Goal: Navigation & Orientation: Find specific page/section

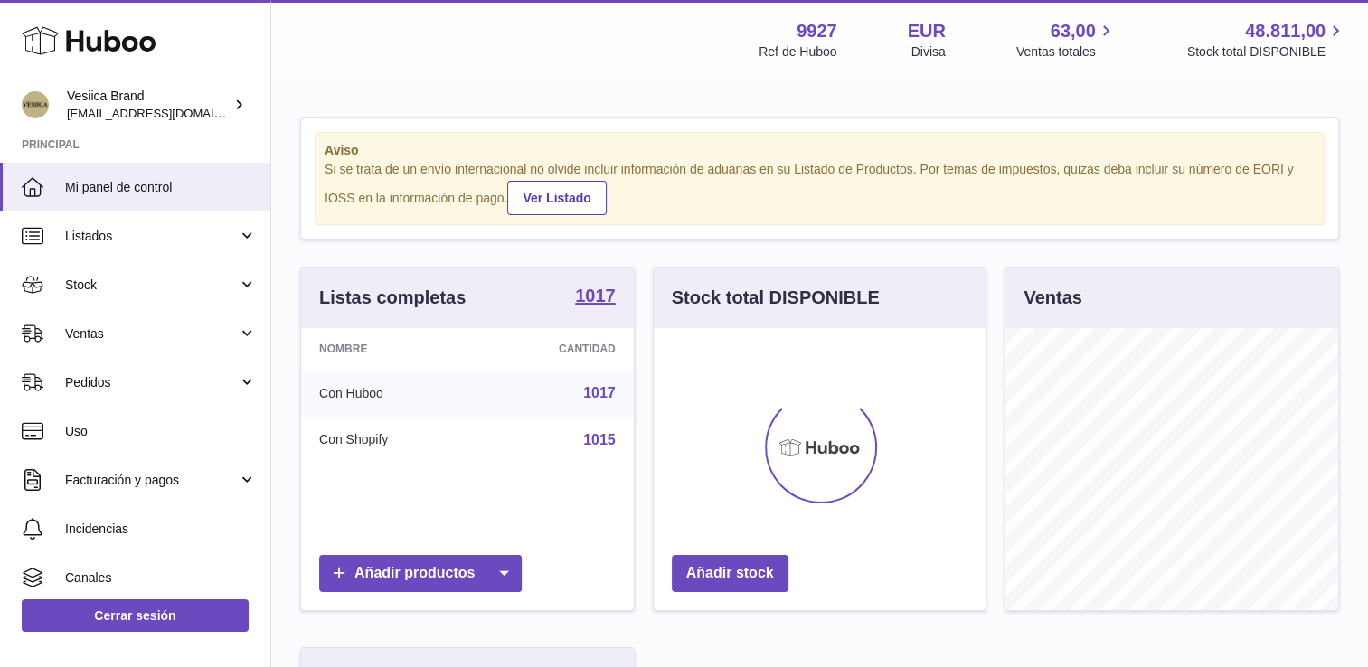
scroll to position [282, 337]
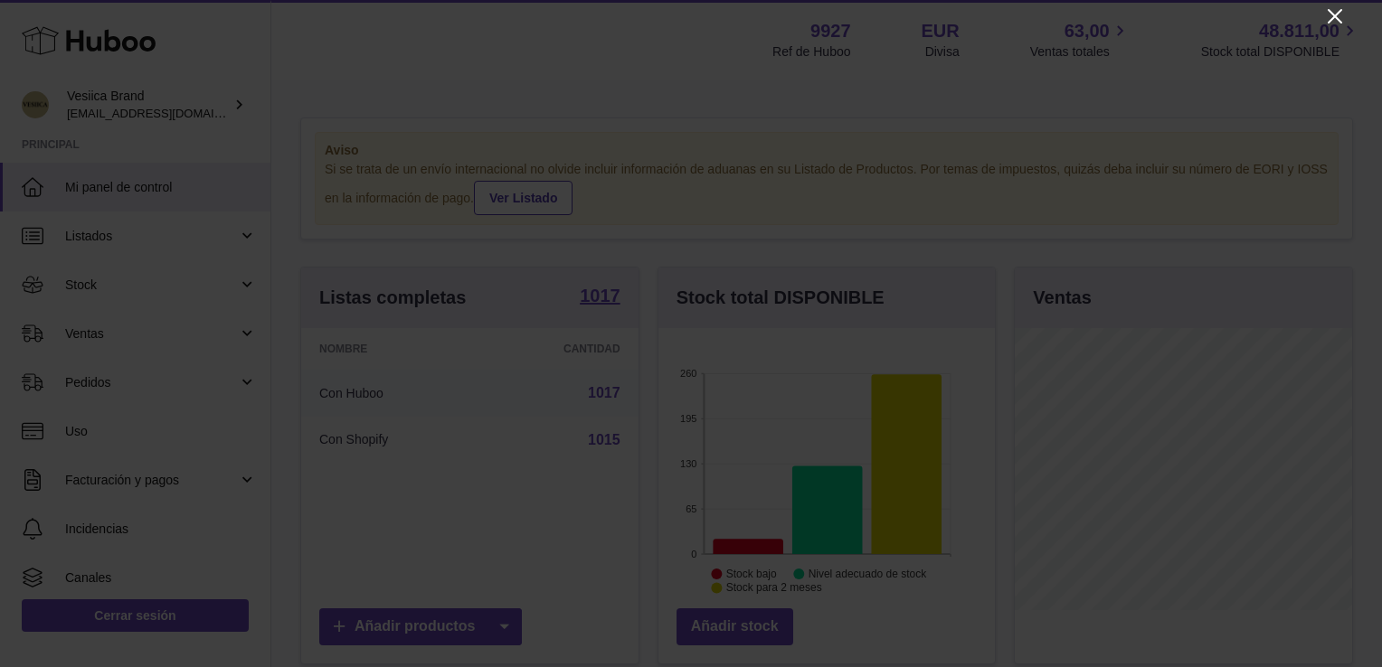
click at [1334, 20] on icon "Close" at bounding box center [1335, 16] width 22 height 22
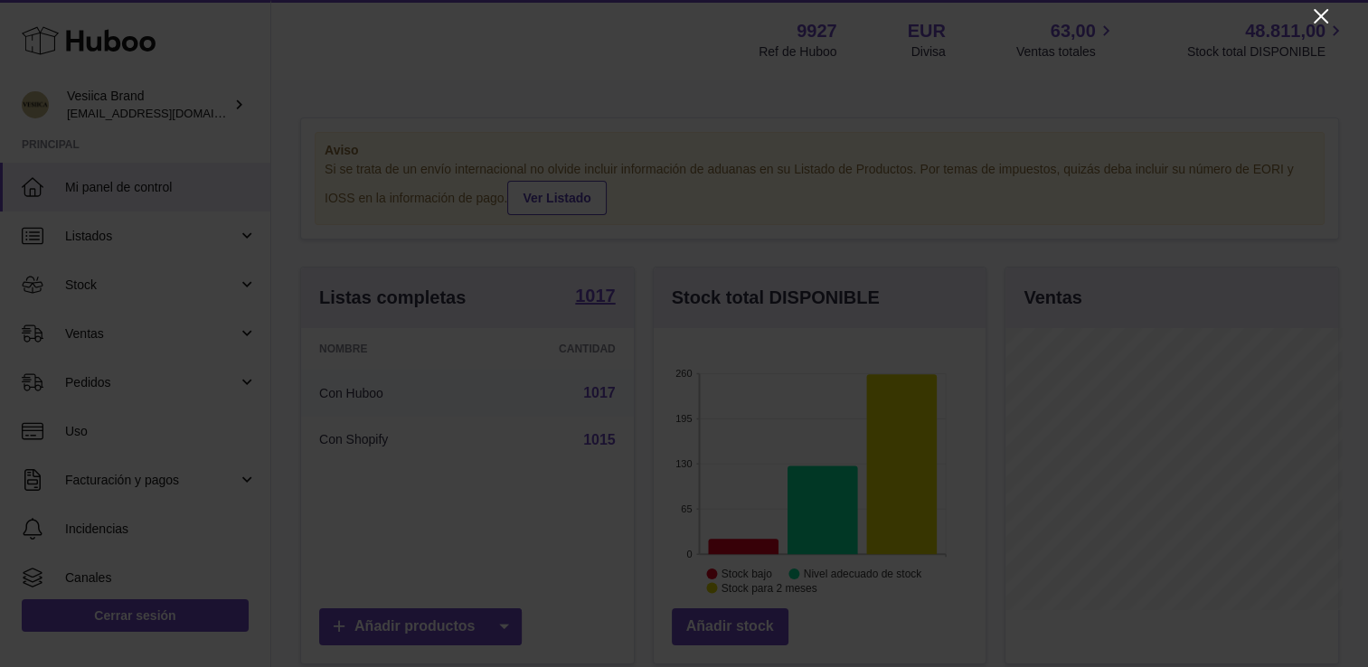
scroll to position [904055, 904004]
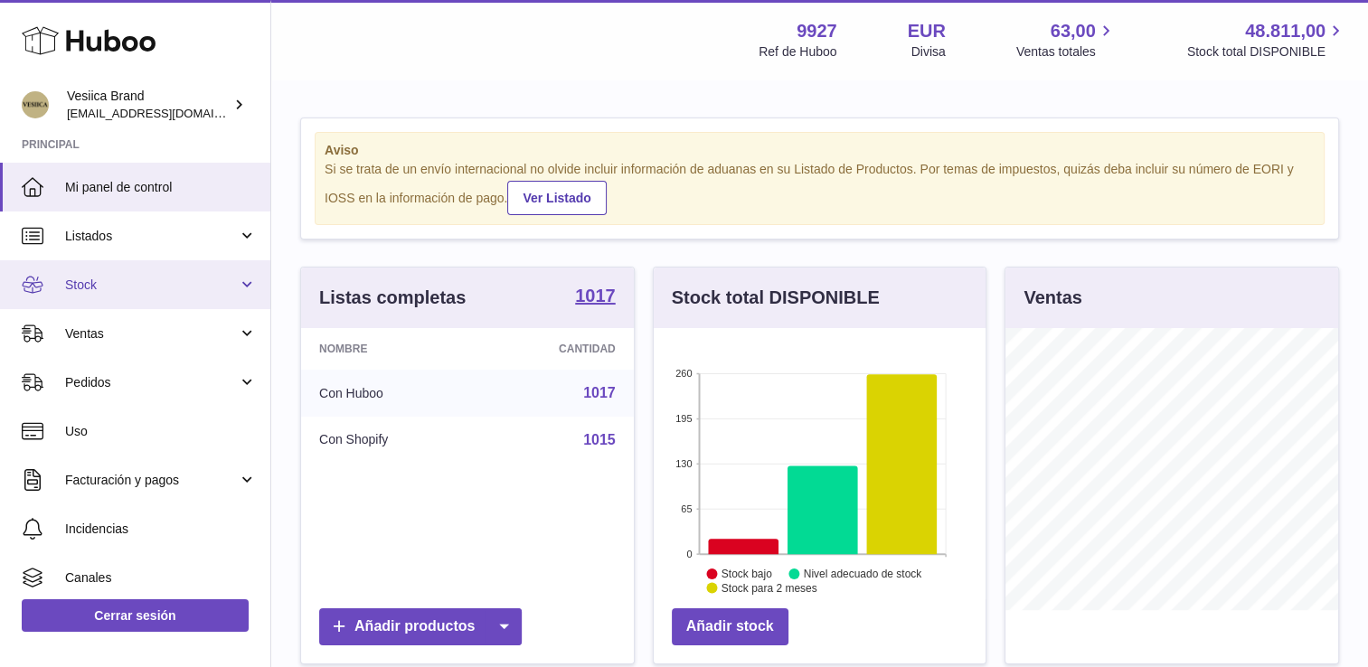
click at [107, 291] on span "Stock" at bounding box center [151, 285] width 173 height 17
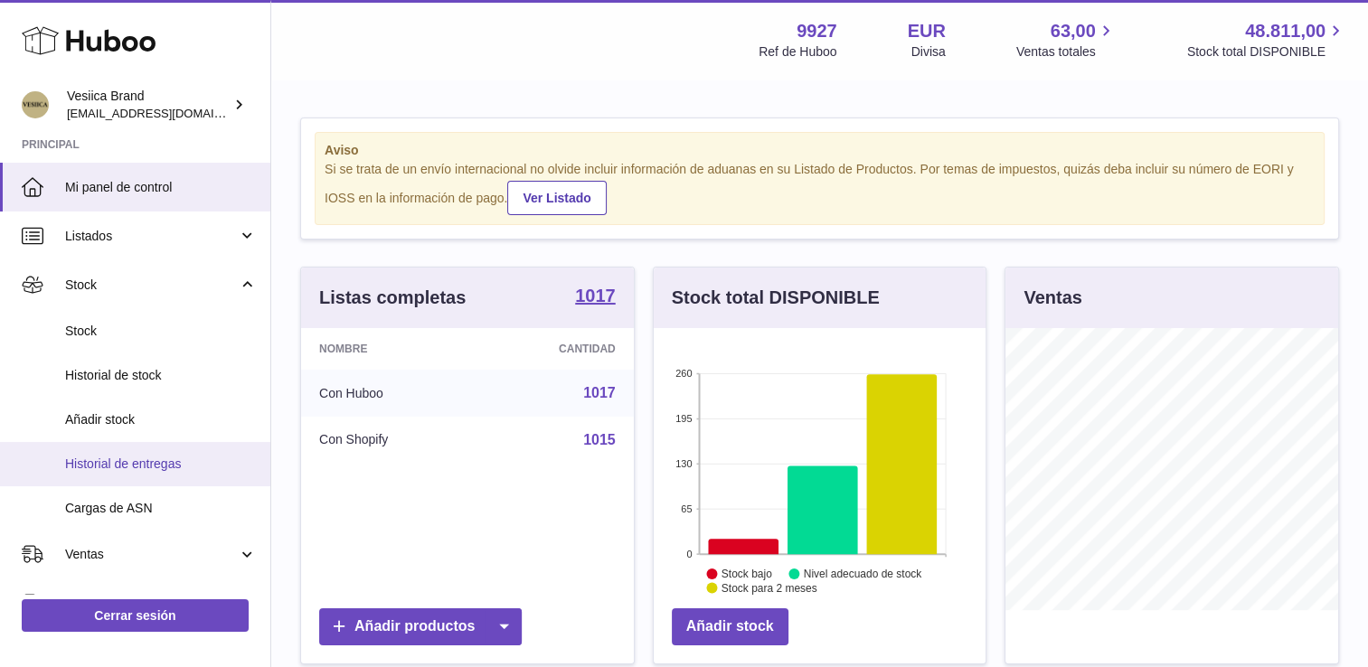
click at [116, 461] on span "Historial de entregas" at bounding box center [161, 464] width 192 height 17
click at [125, 460] on span "Historial de entregas" at bounding box center [161, 464] width 192 height 17
